Goal: Task Accomplishment & Management: Use online tool/utility

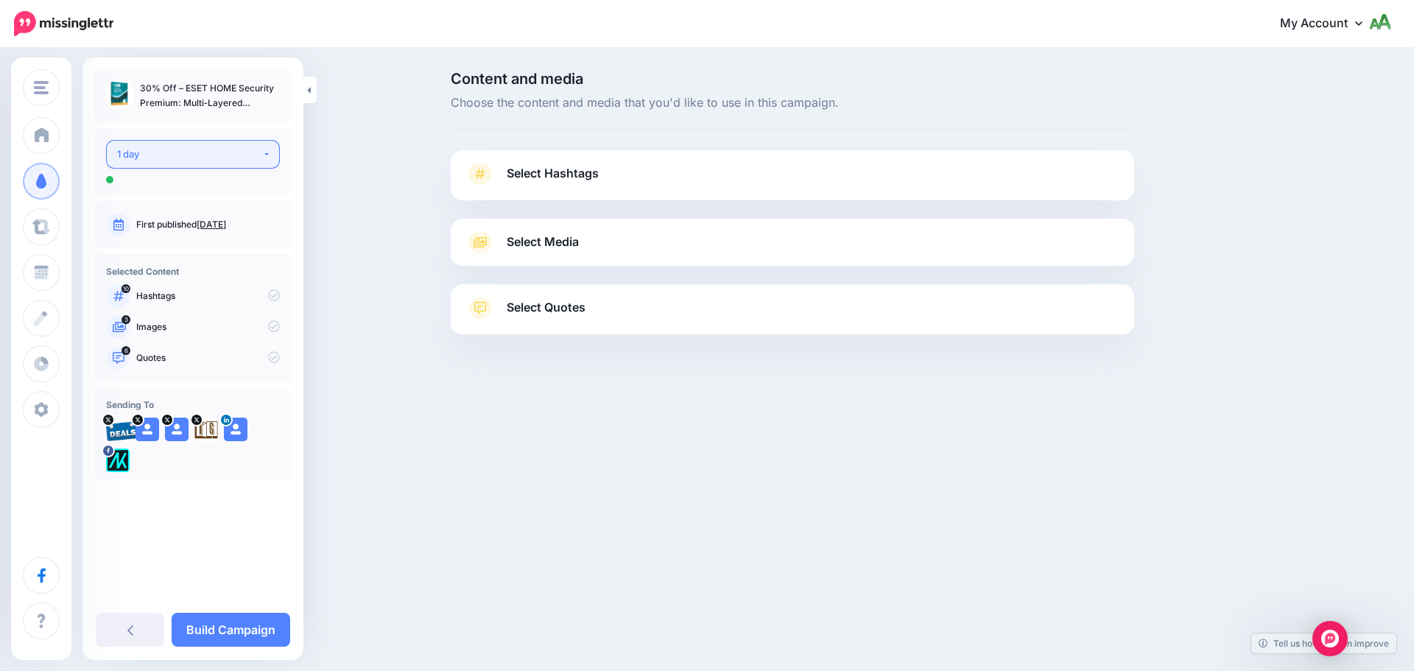
click at [225, 165] on button "1 day" at bounding box center [193, 154] width 174 height 29
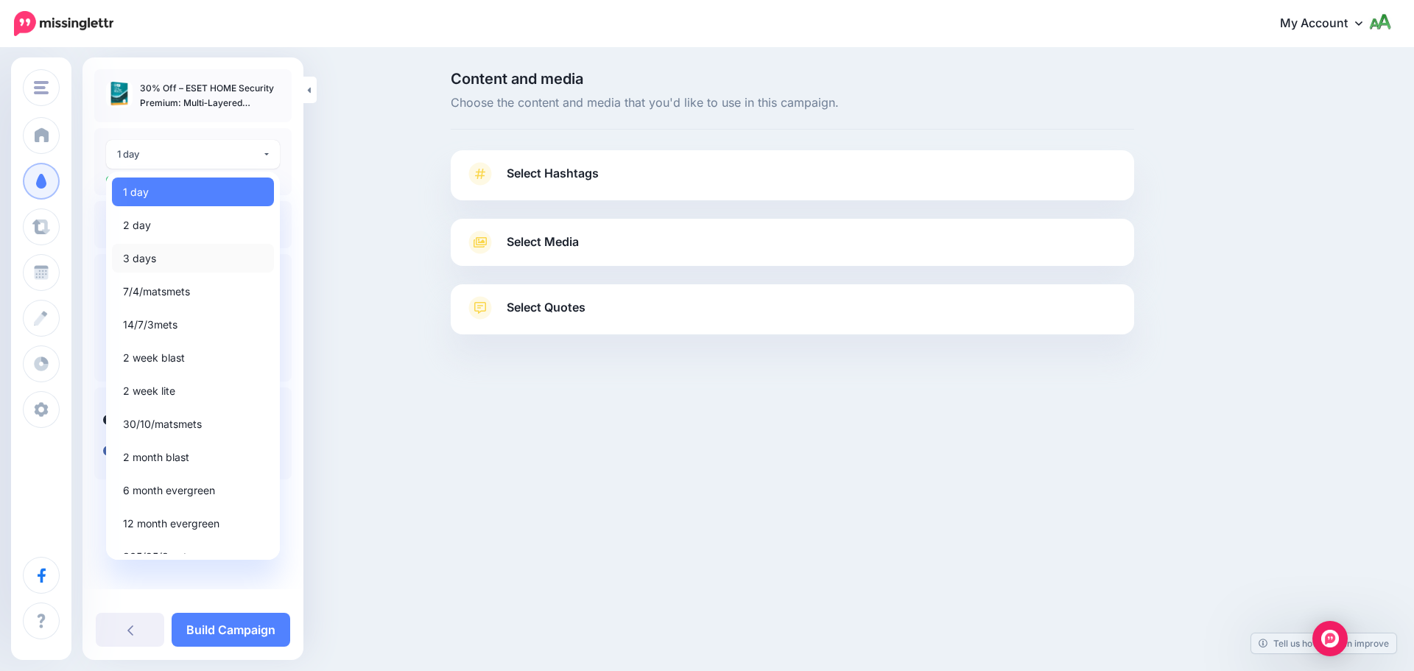
drag, startPoint x: 173, startPoint y: 262, endPoint x: 354, endPoint y: 222, distance: 184.8
click at [354, 222] on div "THE SOFTWARE .SHOP THE SOFTWARE .SHOP Add Workspace Dashboard Campaigns Curate …" at bounding box center [707, 239] width 1414 height 381
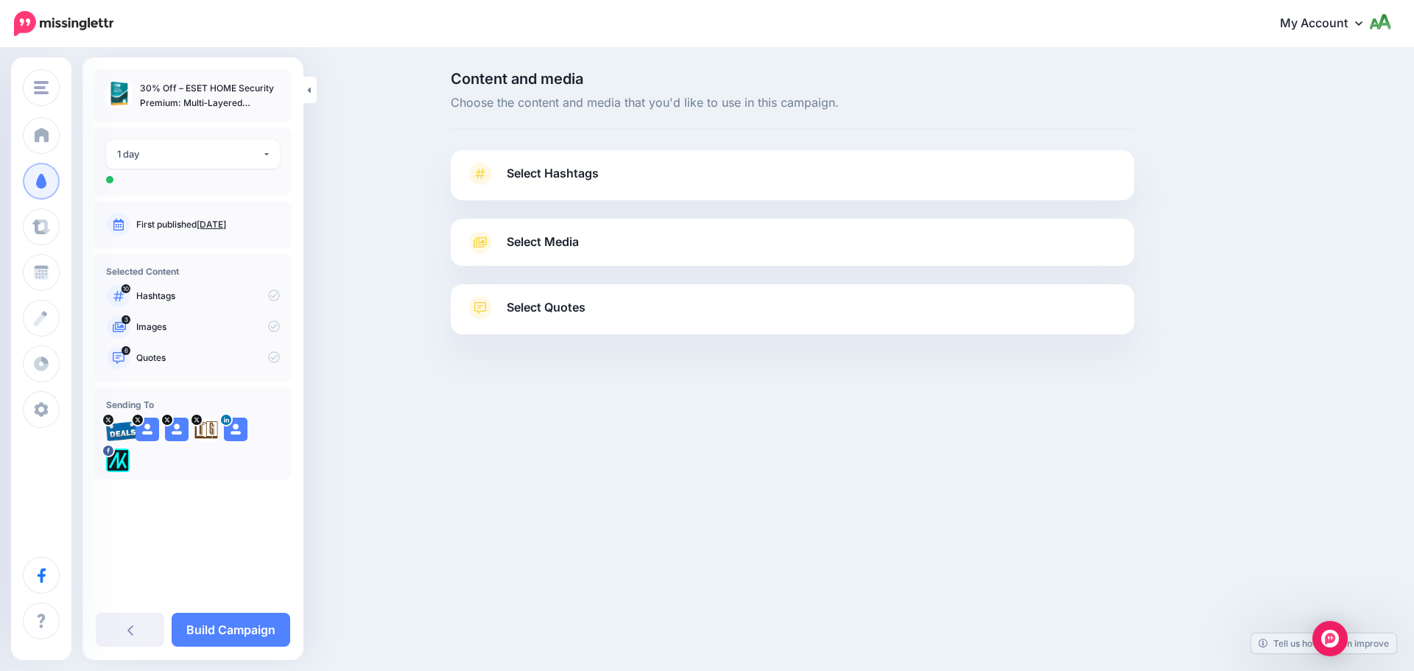
click at [363, 214] on div "Content and media Choose the content and media that you'd like to use in this c…" at bounding box center [707, 239] width 1414 height 381
click at [516, 180] on span "Select Hashtags" at bounding box center [553, 174] width 92 height 20
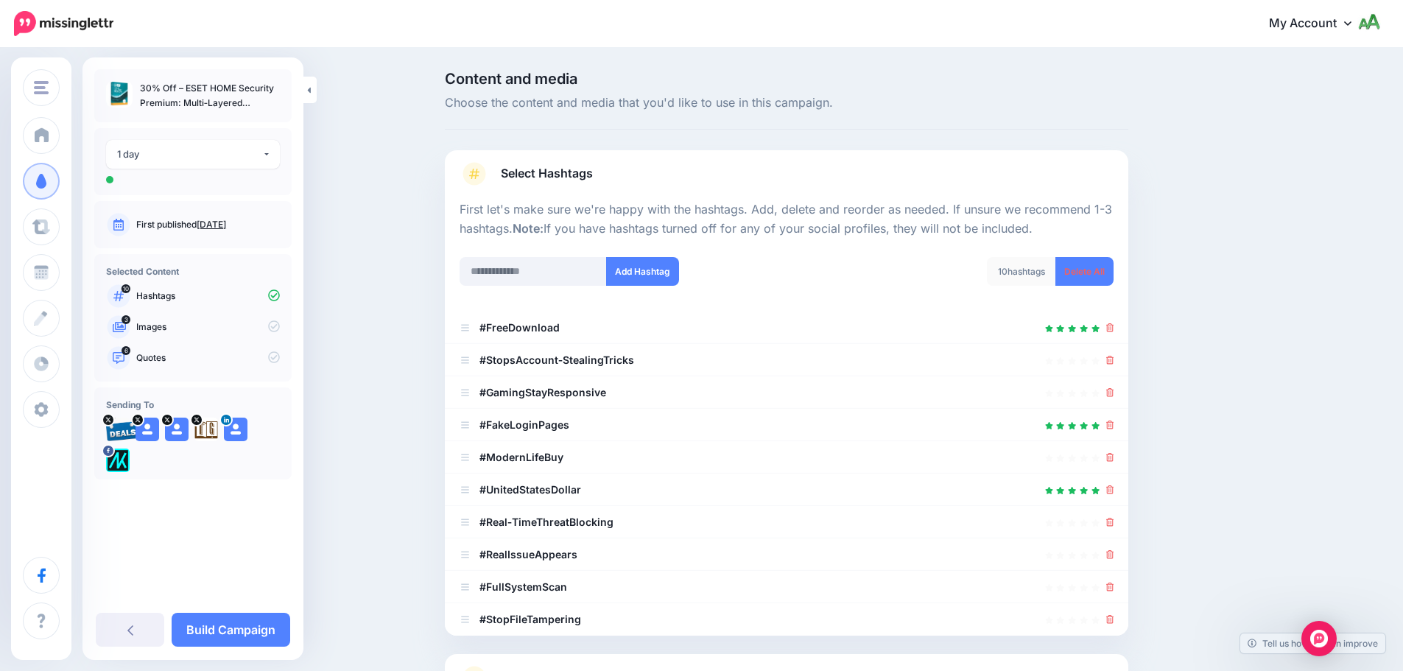
click at [379, 360] on div "Content and media Choose the content and media that you'd like to use in this c…" at bounding box center [701, 457] width 1403 height 816
click at [232, 330] on p "Images" at bounding box center [208, 326] width 144 height 13
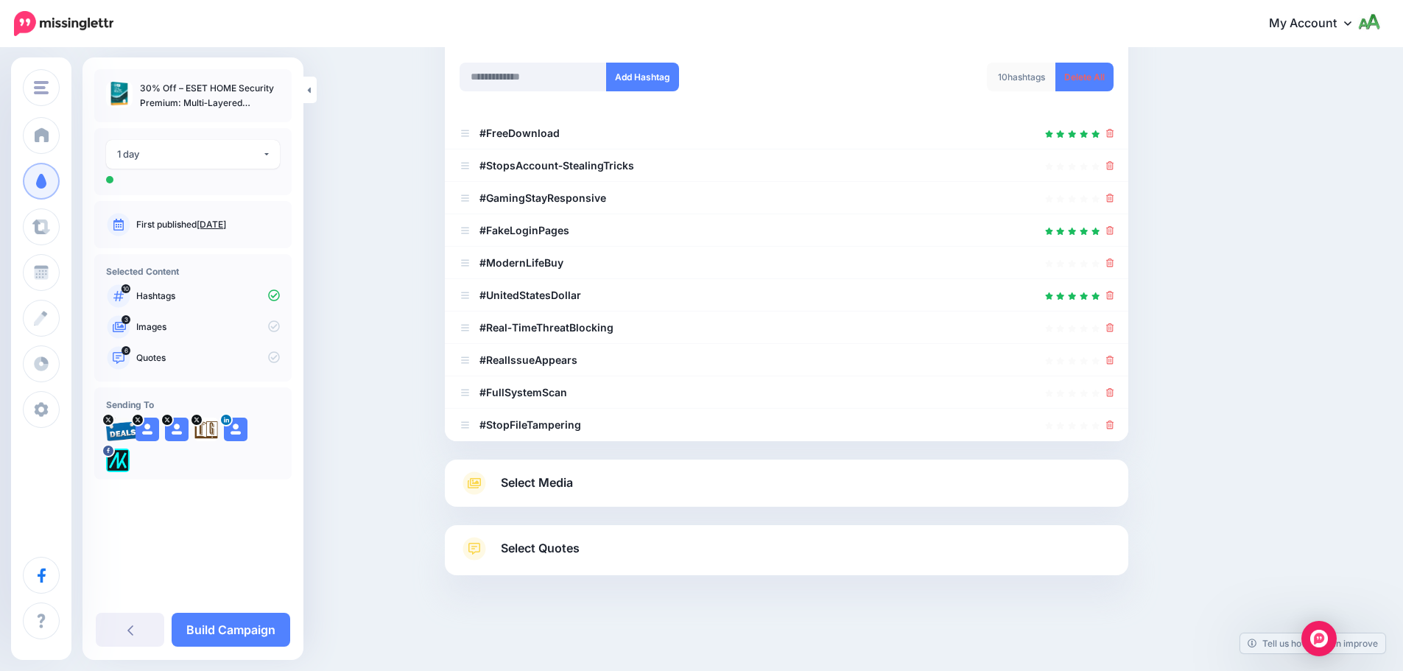
click at [559, 488] on span "Select Media" at bounding box center [537, 483] width 72 height 20
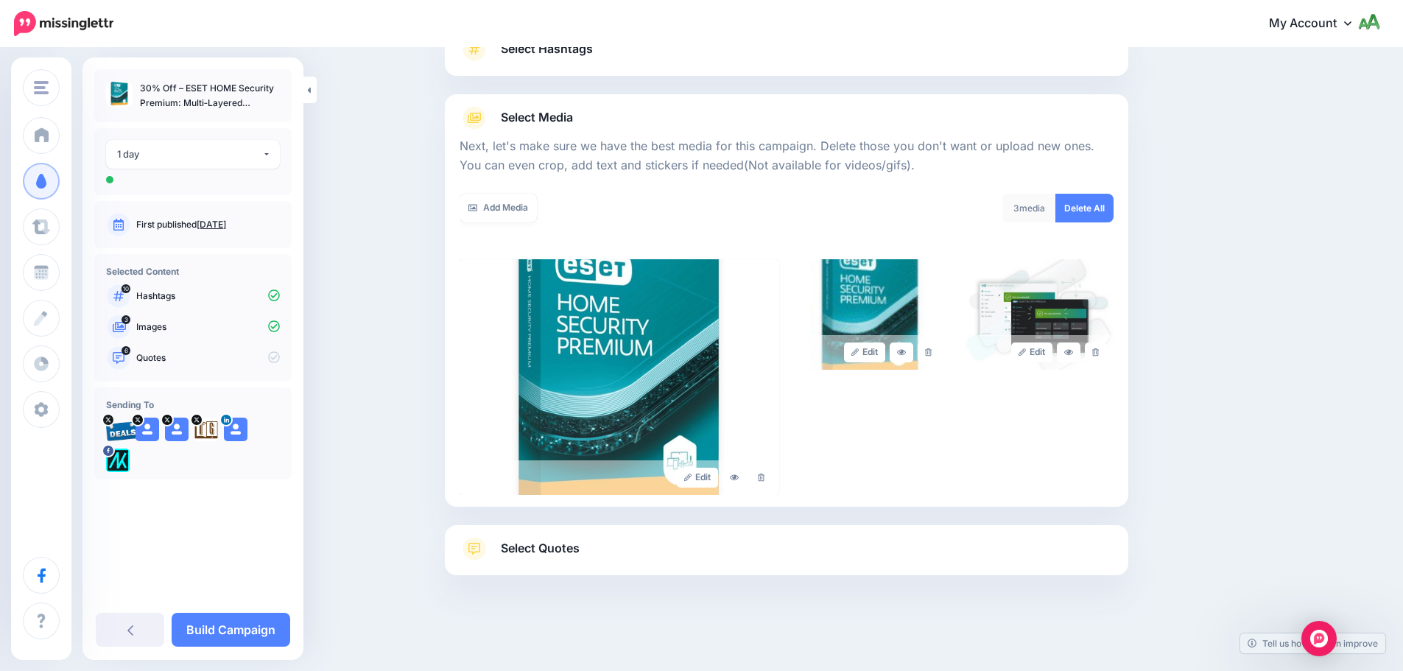
scroll to position [125, 0]
click at [539, 548] on span "Select Quotes" at bounding box center [540, 549] width 79 height 20
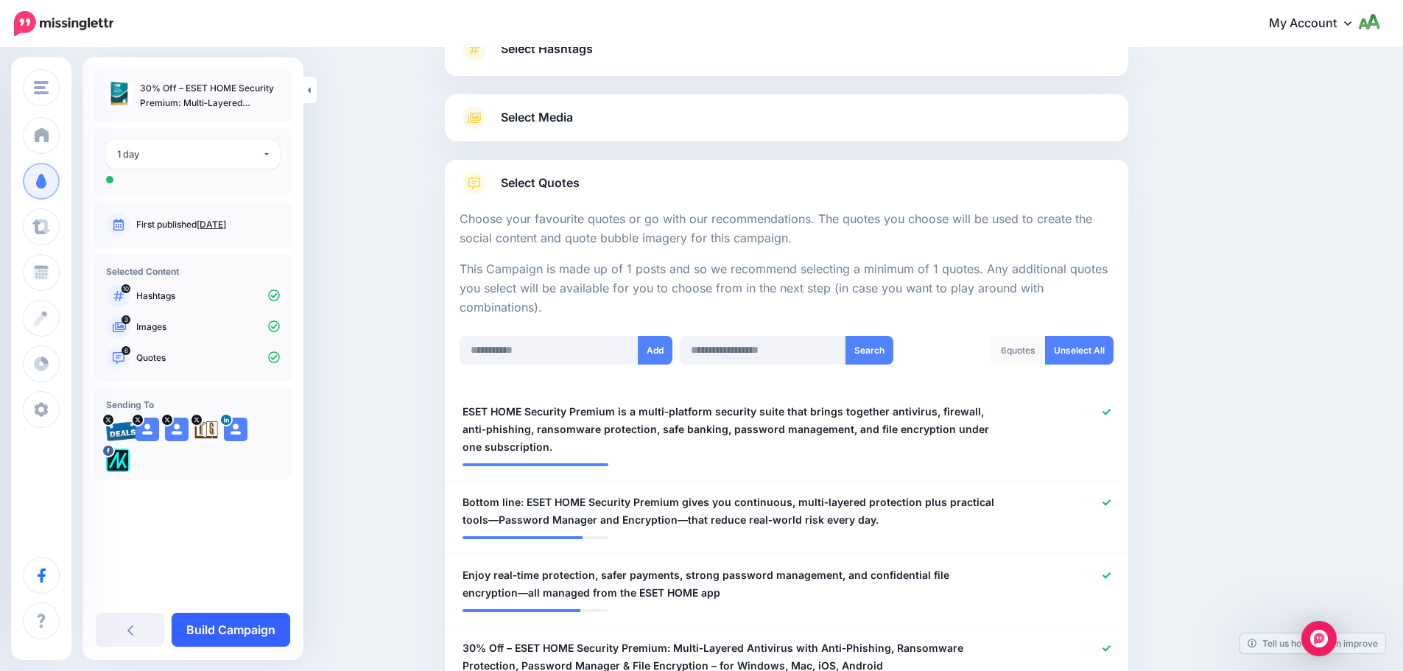
click at [214, 629] on link "Build Campaign" at bounding box center [231, 630] width 119 height 34
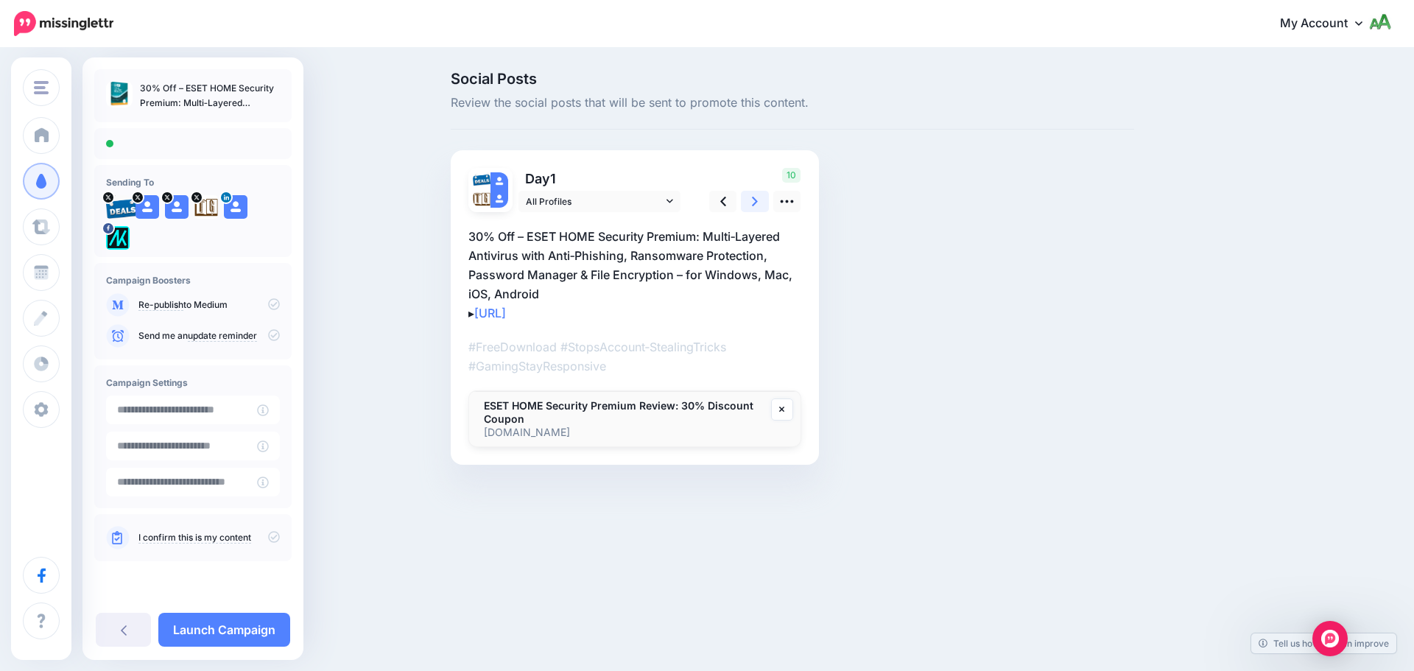
click at [760, 199] on link at bounding box center [755, 201] width 28 height 21
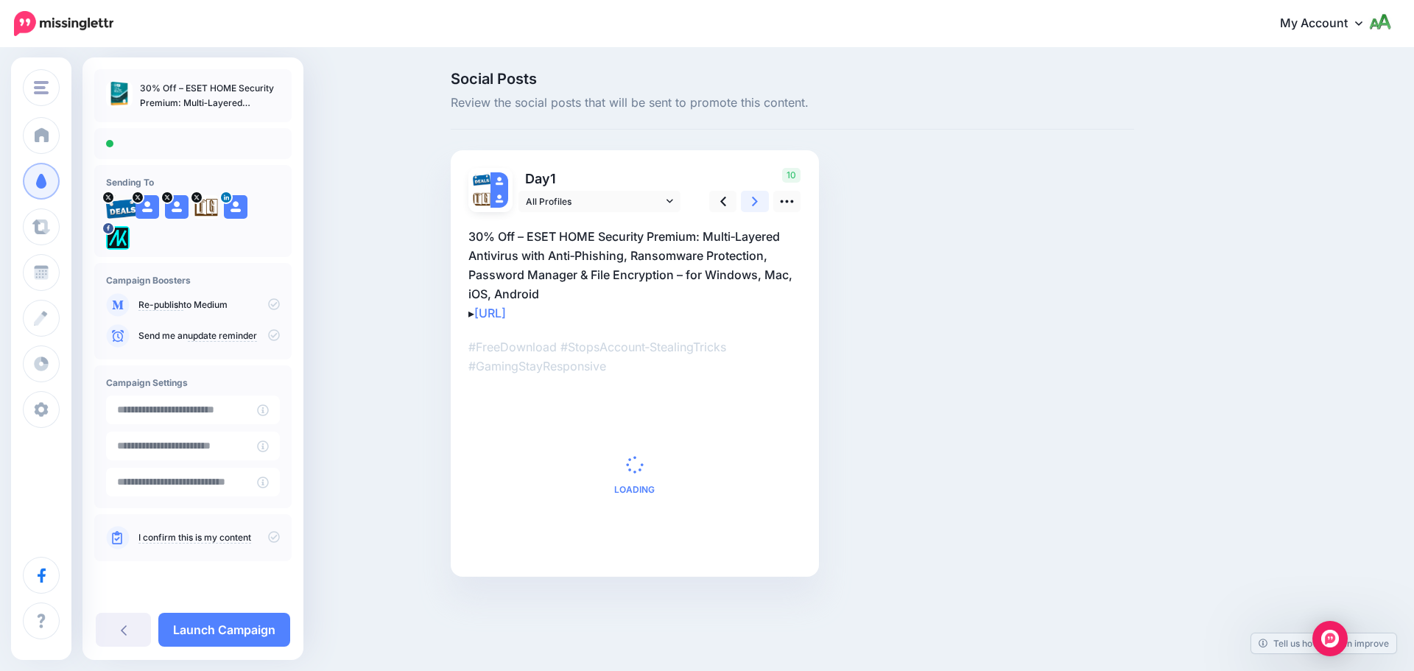
click at [760, 199] on link at bounding box center [755, 201] width 28 height 21
click at [273, 328] on div "Send me an update reminder" at bounding box center [193, 336] width 174 height 24
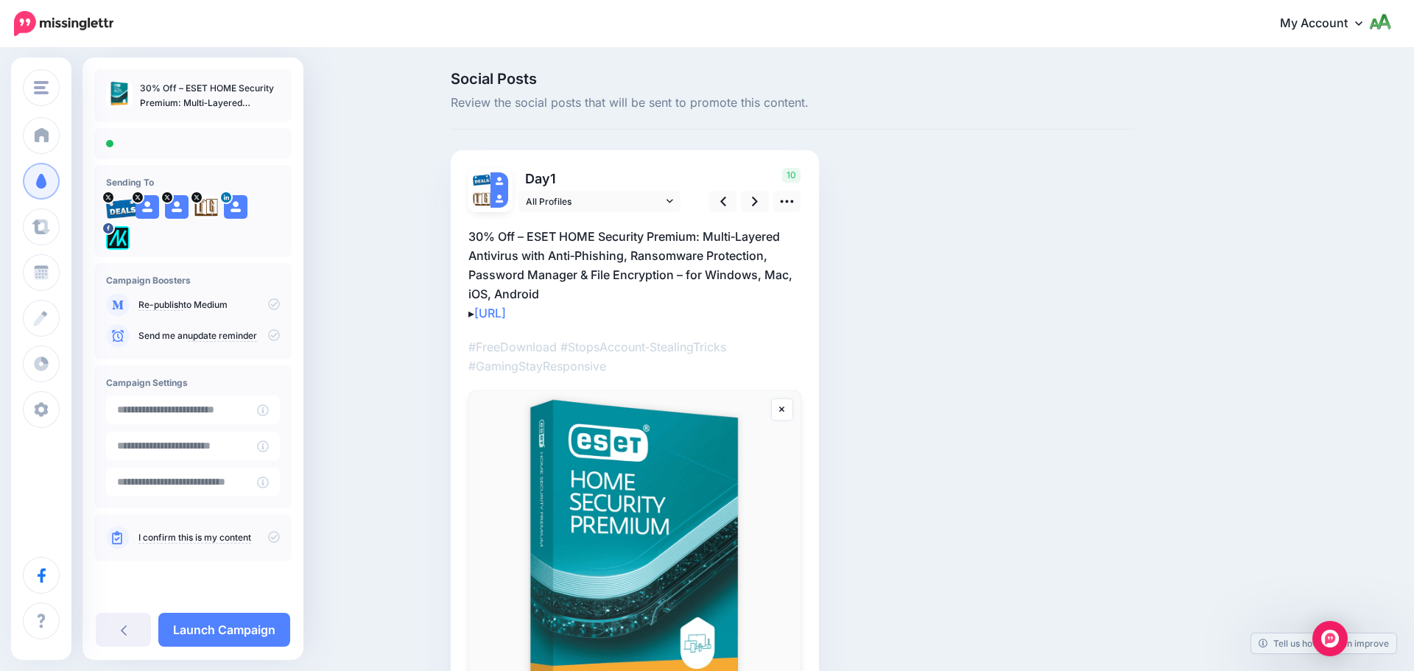
click at [270, 337] on icon at bounding box center [274, 335] width 12 height 12
click at [270, 540] on icon at bounding box center [274, 537] width 12 height 12
click at [248, 623] on link "Launch Campaign" at bounding box center [224, 630] width 132 height 34
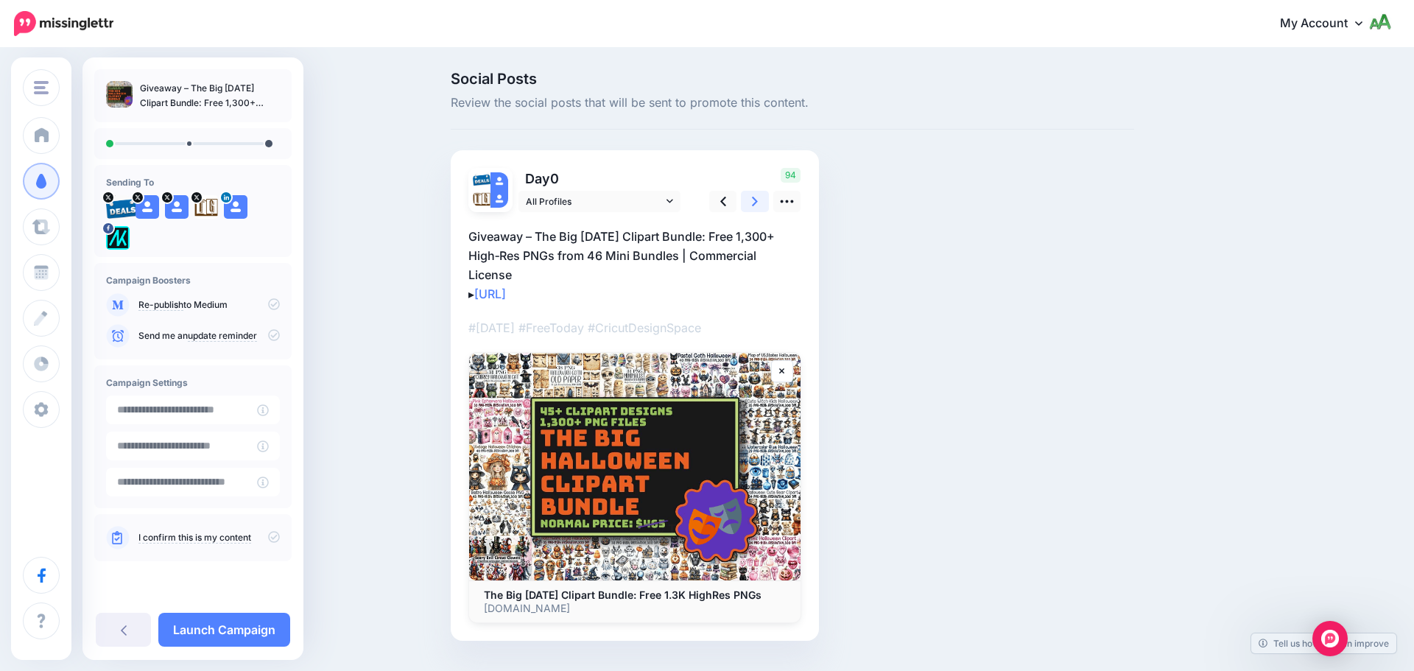
click at [748, 202] on link at bounding box center [755, 201] width 28 height 21
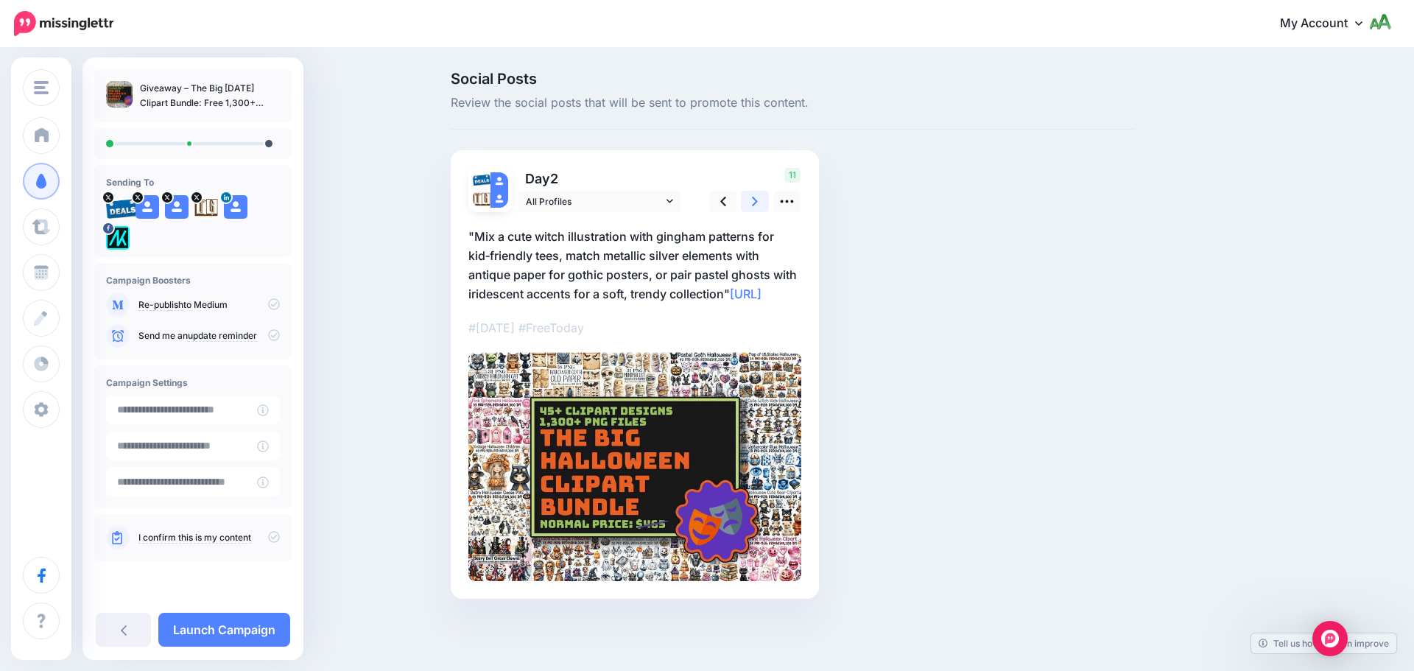
click at [748, 202] on link at bounding box center [755, 201] width 28 height 21
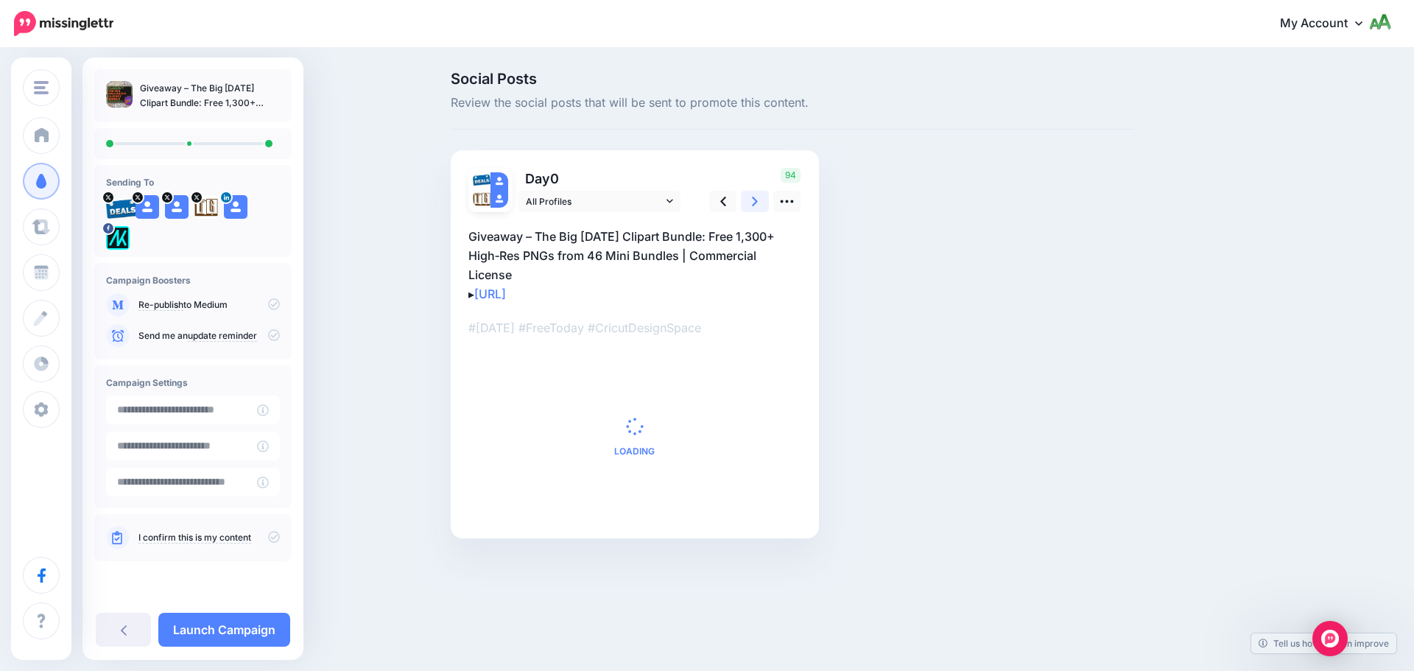
click at [748, 202] on link at bounding box center [755, 201] width 28 height 21
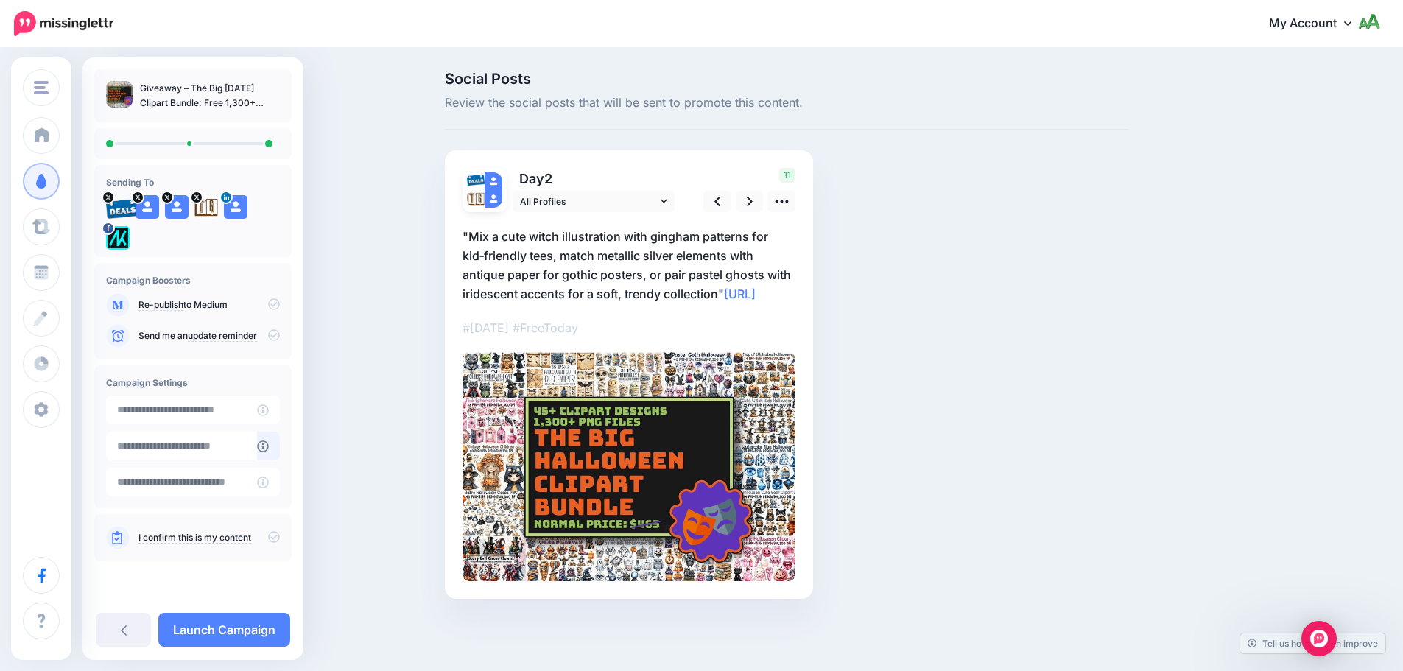
drag, startPoint x: 272, startPoint y: 538, endPoint x: 279, endPoint y: 435, distance: 102.7
click at [273, 537] on icon at bounding box center [274, 537] width 12 height 12
click at [276, 335] on icon at bounding box center [274, 335] width 12 height 12
click at [250, 632] on link "Launch Campaign" at bounding box center [224, 630] width 132 height 34
